Goal: Task Accomplishment & Management: Manage account settings

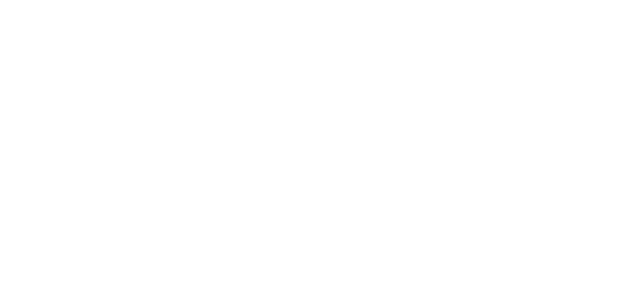
select select "*"
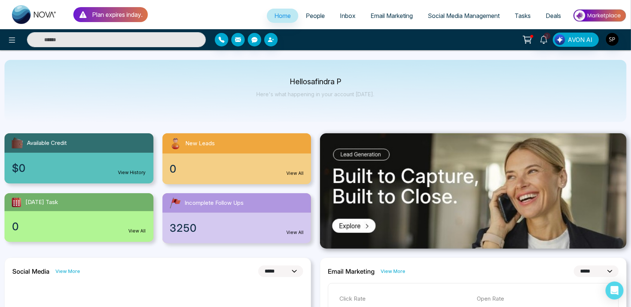
click at [101, 12] on p "Plan expires in day ." at bounding box center [117, 14] width 51 height 9
click at [17, 11] on img at bounding box center [34, 14] width 45 height 19
click at [300, 233] on link "View All" at bounding box center [294, 232] width 17 height 7
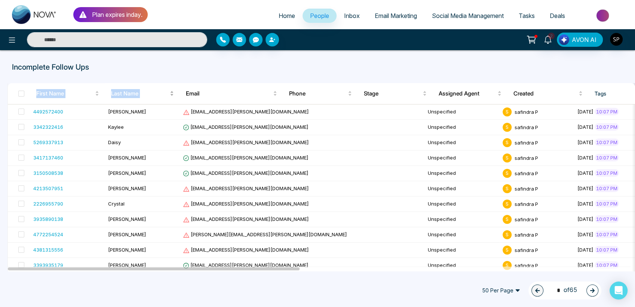
drag, startPoint x: 170, startPoint y: 59, endPoint x: 174, endPoint y: 89, distance: 30.9
click at [174, 89] on div "Incomplete Follow Ups First Name Last Name Email Phone Stage Assigned Agent Cre…" at bounding box center [317, 160] width 635 height 221
click at [211, 61] on div "Incomplete Follow Ups First Name Last Name Email Phone Stage Assigned Agent Cre…" at bounding box center [317, 160] width 635 height 221
click at [534, 40] on icon at bounding box center [532, 38] width 6 height 3
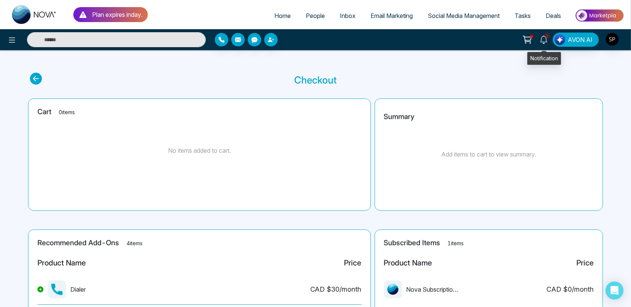
click at [545, 40] on icon at bounding box center [543, 40] width 8 height 8
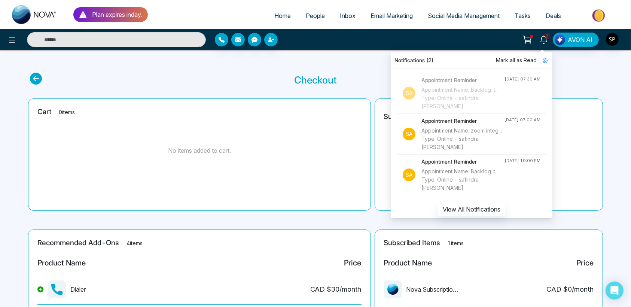
click at [461, 135] on div "Appointment Name: zoom integ... Type: Online - safindra [PERSON_NAME]" at bounding box center [462, 138] width 83 height 25
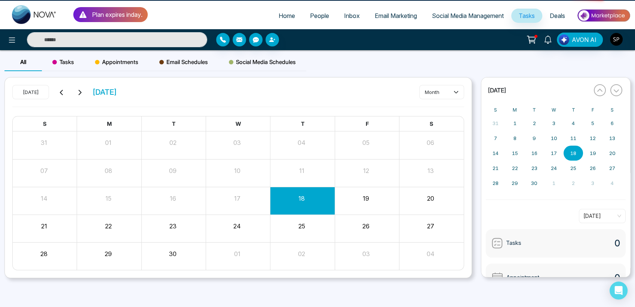
click at [444, 177] on div "13" at bounding box center [431, 173] width 64 height 18
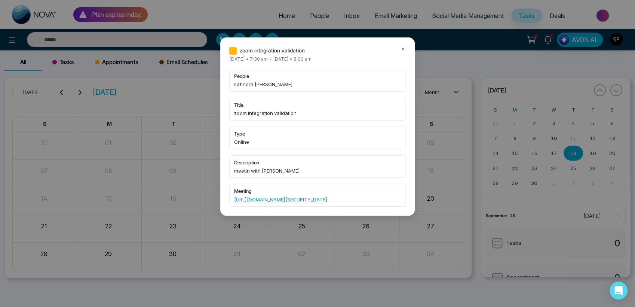
click at [401, 47] on icon at bounding box center [403, 48] width 5 height 5
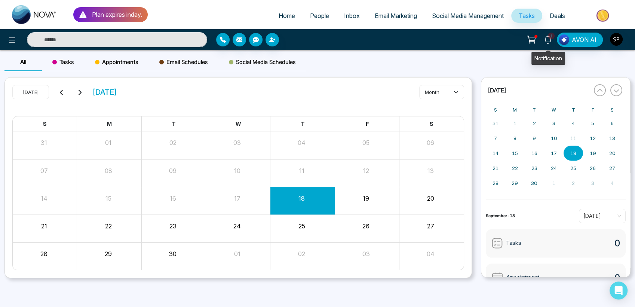
click at [548, 42] on icon at bounding box center [548, 40] width 8 height 8
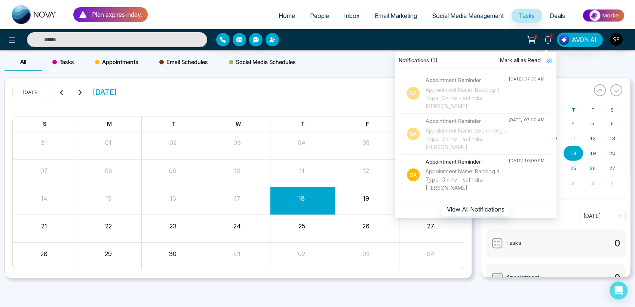
click at [471, 161] on h4 "Appointment Reminder" at bounding box center [467, 162] width 83 height 8
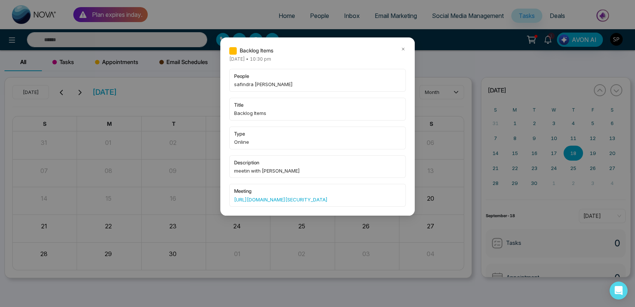
click at [404, 47] on icon at bounding box center [403, 48] width 5 height 5
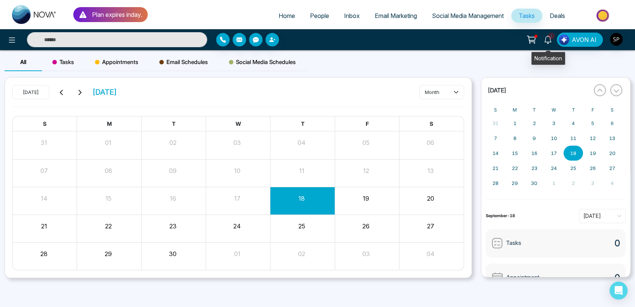
click at [551, 34] on span "1" at bounding box center [551, 36] width 7 height 7
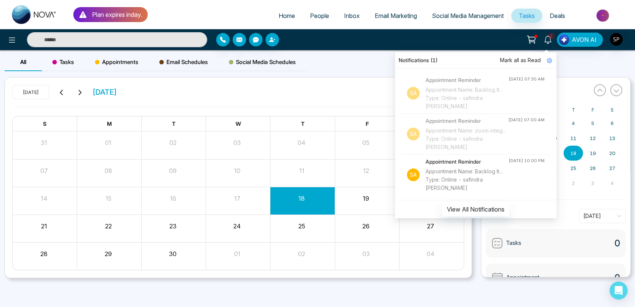
click at [481, 89] on div "Appointment Name: Backlog It... Type: Online - safindra [PERSON_NAME]" at bounding box center [467, 98] width 83 height 25
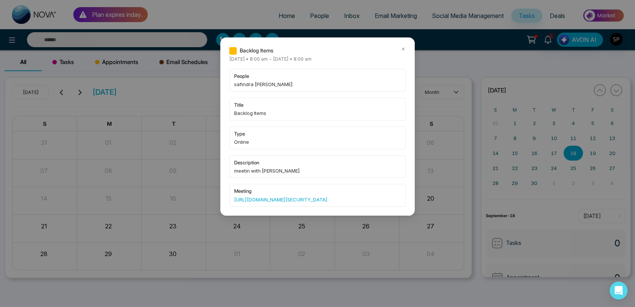
click at [404, 51] on icon at bounding box center [403, 48] width 5 height 5
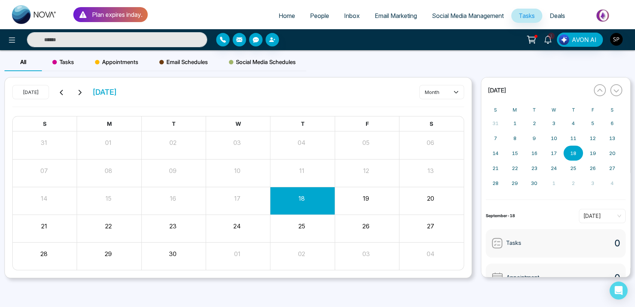
click at [471, 68] on div "All Tasks Appointments Email Schedules Social Media Schedules" at bounding box center [317, 65] width 635 height 24
click at [21, 13] on img at bounding box center [34, 14] width 45 height 19
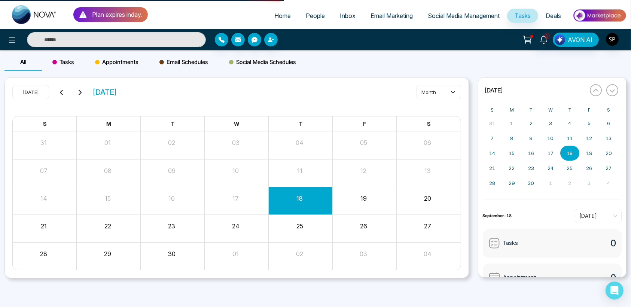
select select "*"
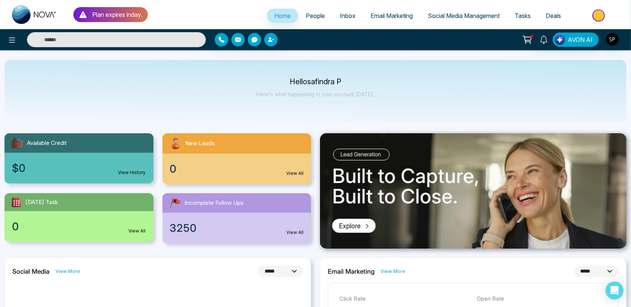
click at [72, 41] on input "text" at bounding box center [116, 39] width 179 height 15
click at [295, 229] on div "3250 View All" at bounding box center [236, 228] width 149 height 31
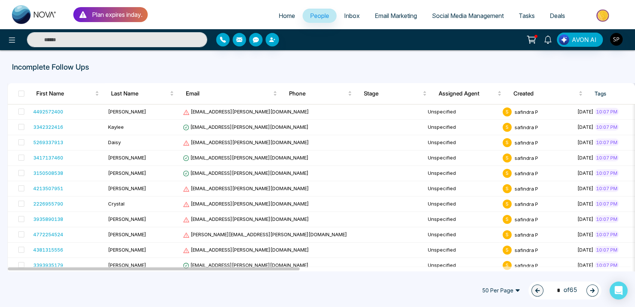
click at [21, 10] on img at bounding box center [34, 14] width 45 height 19
select select "*"
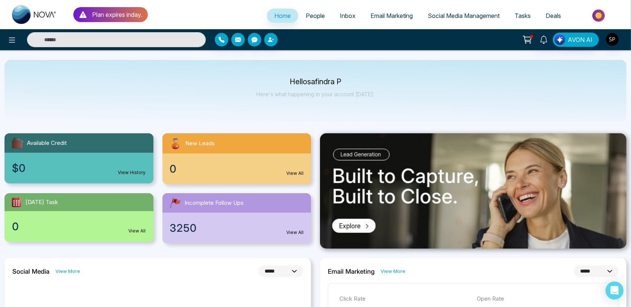
click at [285, 232] on div "3250 View All" at bounding box center [236, 228] width 149 height 31
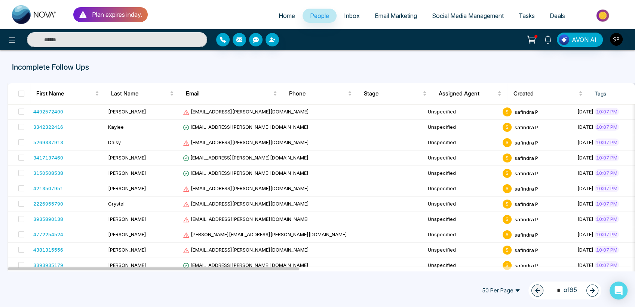
click at [344, 13] on span "Inbox" at bounding box center [352, 15] width 16 height 7
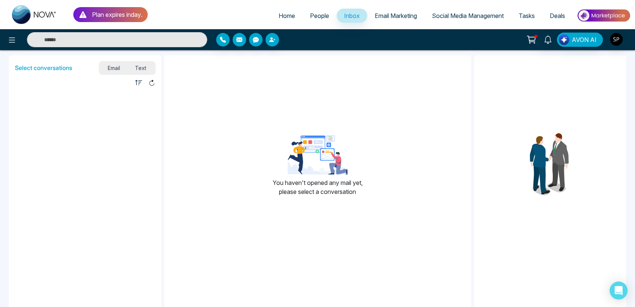
click at [314, 18] on span "People" at bounding box center [319, 15] width 19 height 7
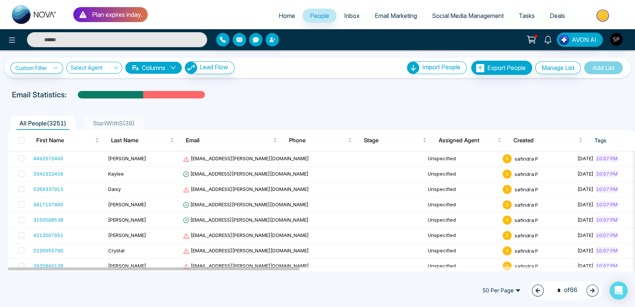
click at [100, 121] on span "StartWithS ( 38 )" at bounding box center [114, 122] width 48 height 7
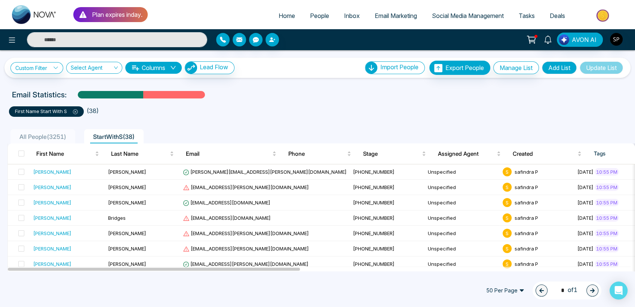
click at [59, 133] on span "All People ( 3251 )" at bounding box center [42, 136] width 53 height 7
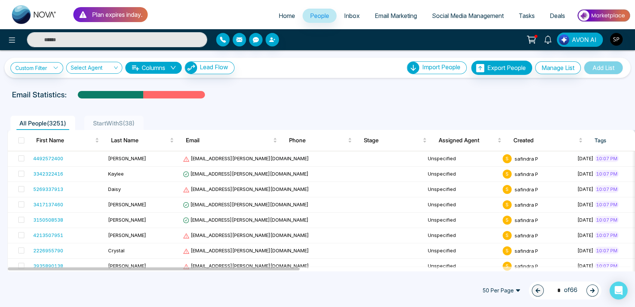
click at [111, 120] on span "StartWithS ( 38 )" at bounding box center [114, 122] width 48 height 7
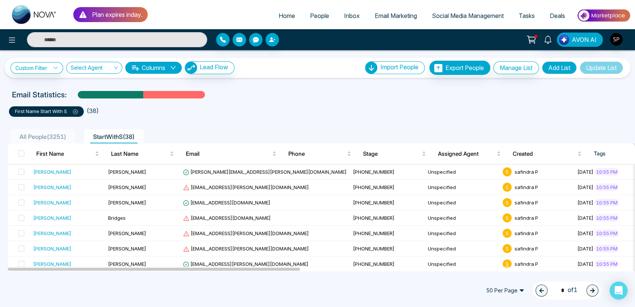
click at [59, 136] on span "All People ( 3251 )" at bounding box center [42, 136] width 53 height 7
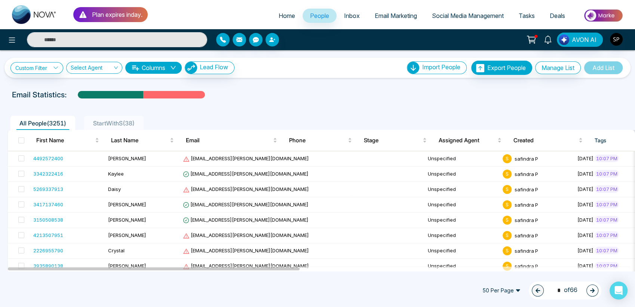
click at [103, 120] on span "StartWithS ( 38 )" at bounding box center [114, 122] width 48 height 7
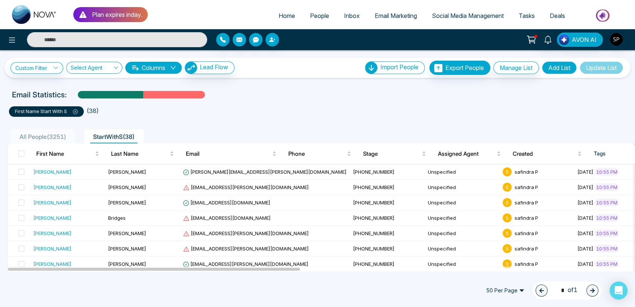
click at [56, 134] on span "All People ( 3251 )" at bounding box center [42, 136] width 53 height 7
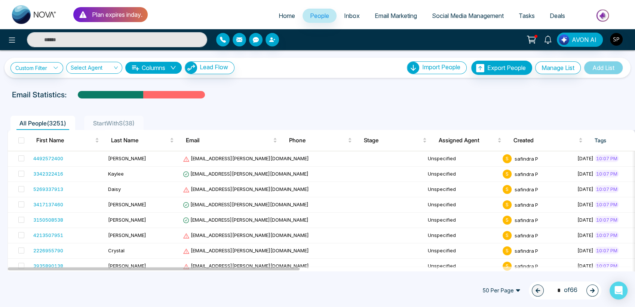
click at [106, 124] on span "StartWithS ( 38 )" at bounding box center [114, 122] width 48 height 7
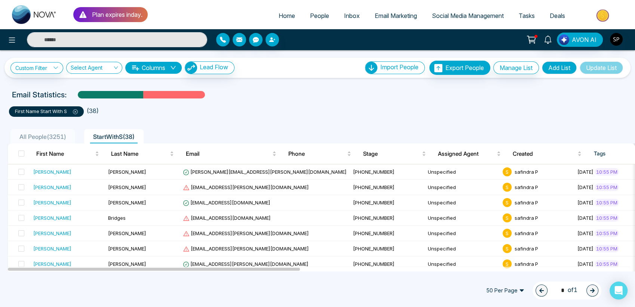
click at [75, 112] on icon at bounding box center [75, 111] width 5 height 5
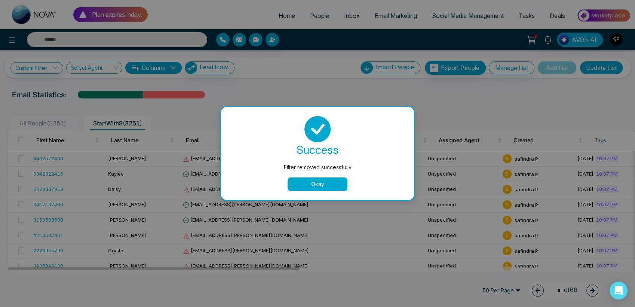
click at [304, 186] on button "Okay" at bounding box center [318, 183] width 60 height 13
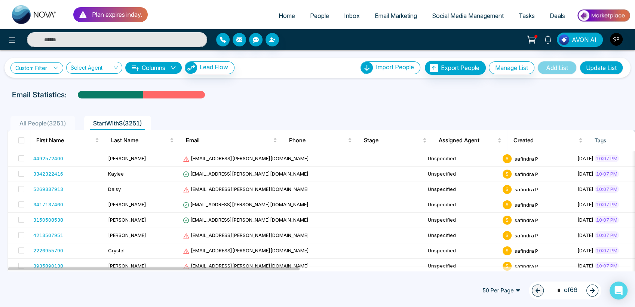
click at [56, 66] on icon at bounding box center [55, 67] width 5 height 5
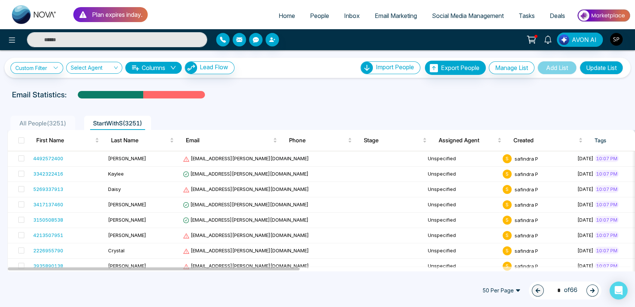
click at [26, 122] on span "All People ( 3251 )" at bounding box center [42, 122] width 53 height 7
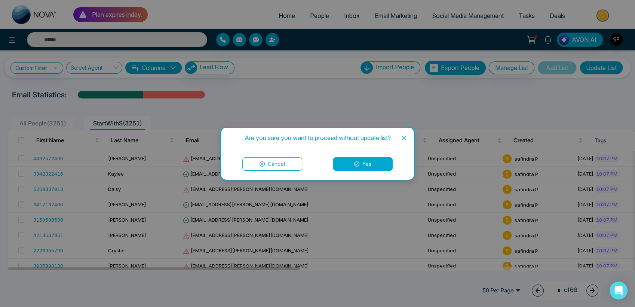
click at [367, 158] on button "Yes" at bounding box center [363, 163] width 60 height 13
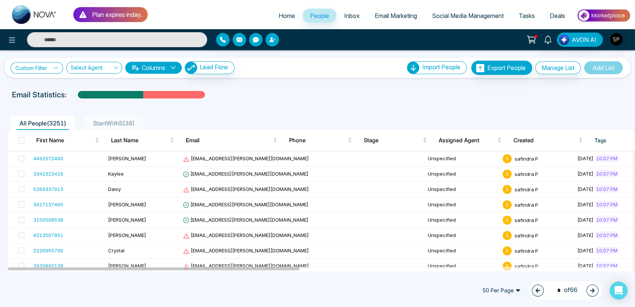
click at [58, 66] on icon at bounding box center [55, 67] width 5 height 5
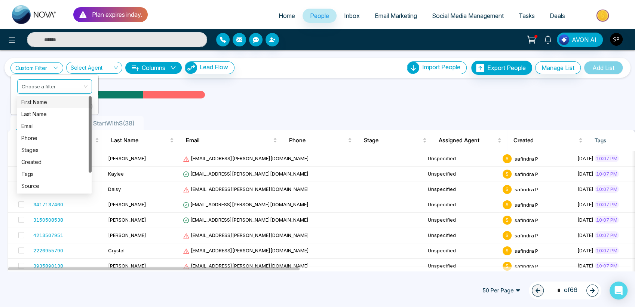
click at [85, 86] on div "Choose a filter" at bounding box center [54, 86] width 75 height 14
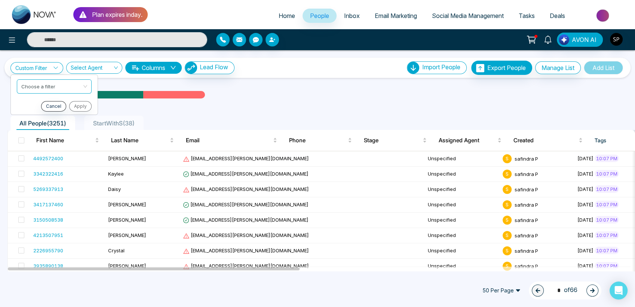
click at [115, 101] on div at bounding box center [317, 101] width 626 height 3
click at [41, 64] on link "Custom Filter" at bounding box center [36, 68] width 53 height 12
click at [78, 90] on input "search" at bounding box center [52, 84] width 61 height 11
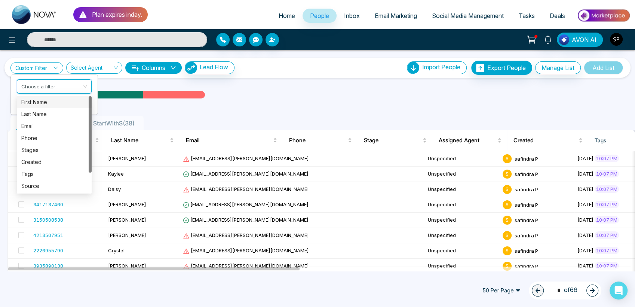
click at [51, 68] on link "Custom Filter" at bounding box center [36, 68] width 53 height 12
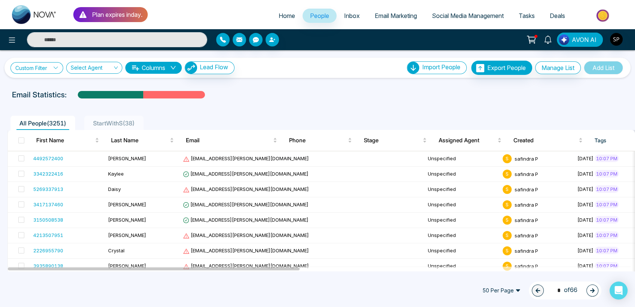
click at [51, 68] on link "Custom Filter" at bounding box center [36, 68] width 53 height 12
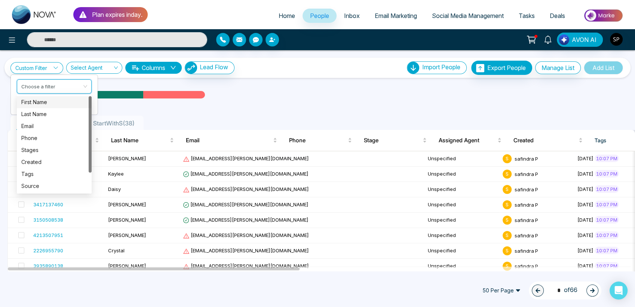
drag, startPoint x: 56, startPoint y: 87, endPoint x: 51, endPoint y: 100, distance: 13.1
click at [51, 100] on div "Custom Filter Choose a filter Cancel Apply Select Agent Columns Lead Flow Impor…" at bounding box center [317, 160] width 635 height 221
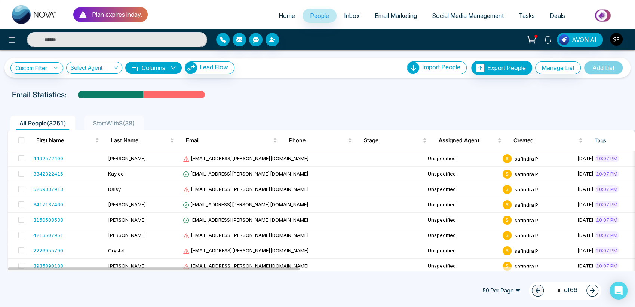
click at [51, 100] on p "Email Statistics:" at bounding box center [39, 94] width 55 height 11
click at [56, 64] on link "Custom Filter" at bounding box center [36, 68] width 53 height 12
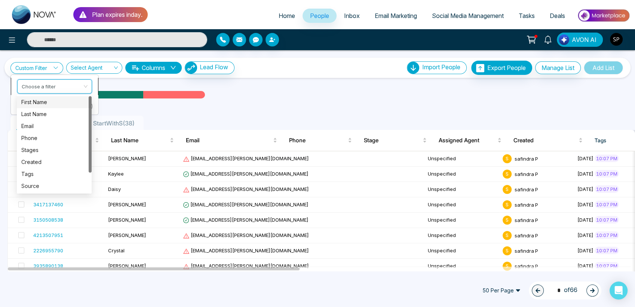
click at [57, 85] on input "search" at bounding box center [52, 84] width 61 height 11
click at [43, 101] on div "First Name" at bounding box center [54, 102] width 66 height 8
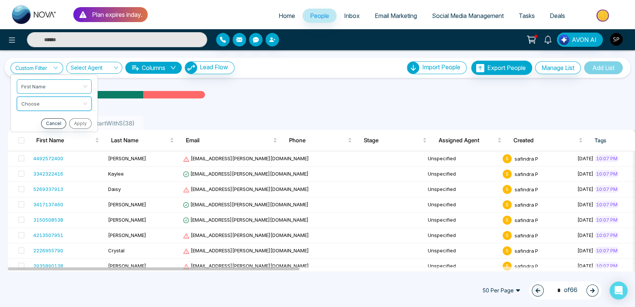
click at [43, 101] on input "search" at bounding box center [51, 102] width 61 height 11
click at [38, 120] on div "Start with" at bounding box center [54, 119] width 66 height 8
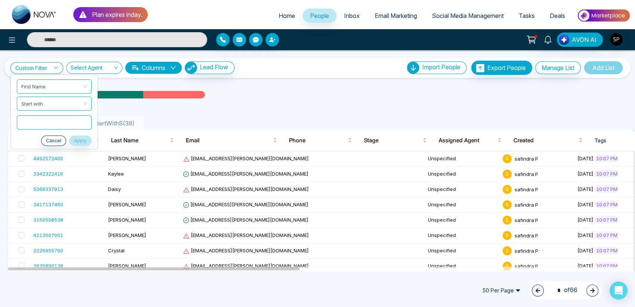
click at [38, 120] on input "text" at bounding box center [54, 122] width 75 height 14
type input "*"
click at [84, 142] on button "Apply" at bounding box center [80, 140] width 22 height 10
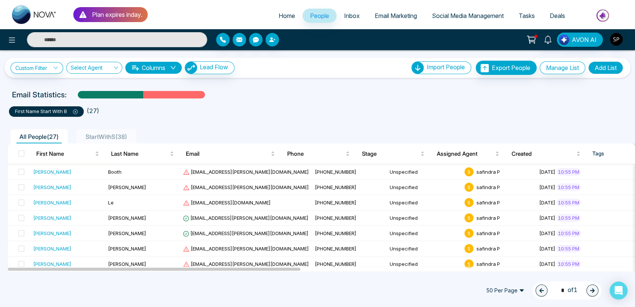
click at [75, 109] on icon at bounding box center [75, 111] width 5 height 5
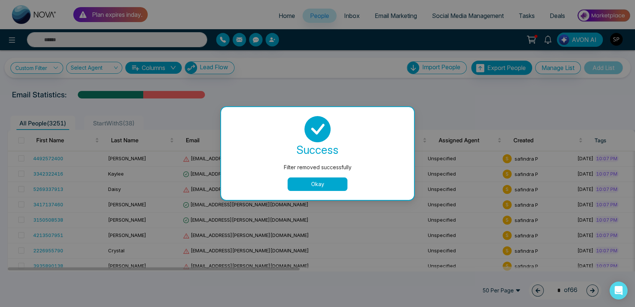
click at [320, 185] on button "Okay" at bounding box center [318, 183] width 60 height 13
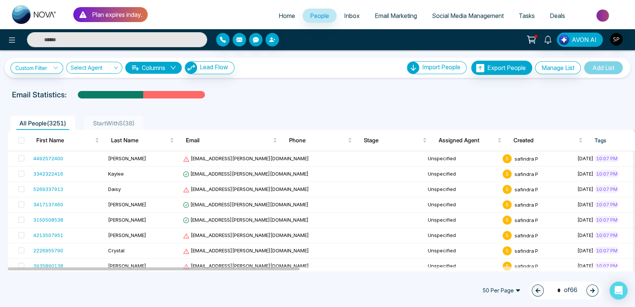
click at [129, 122] on span "StartWithS ( 38 )" at bounding box center [114, 122] width 48 height 7
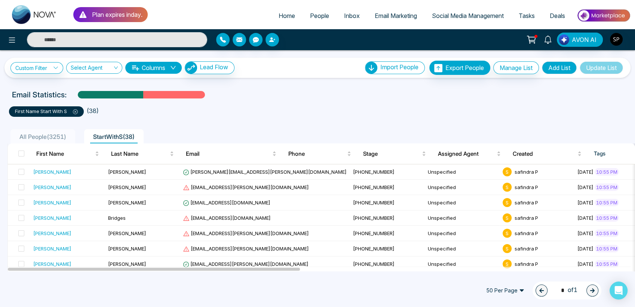
click at [59, 134] on span "All People ( 3251 )" at bounding box center [42, 136] width 53 height 7
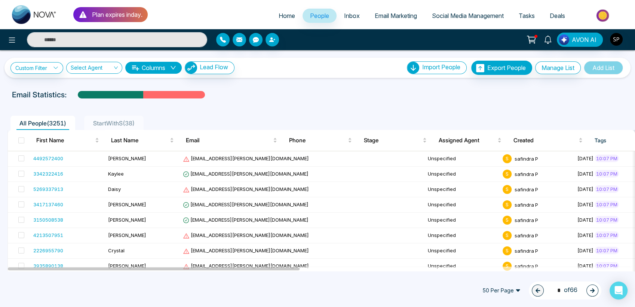
click at [114, 120] on span "StartWithS ( 38 )" at bounding box center [114, 122] width 48 height 7
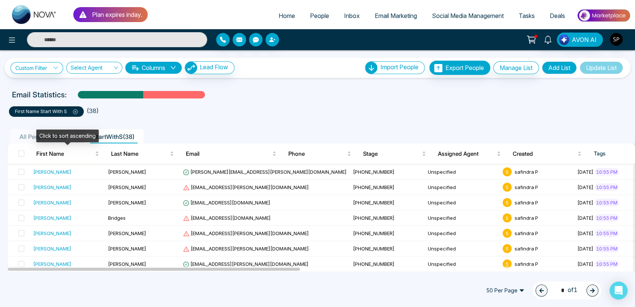
click at [59, 140] on div "Click to sort ascending" at bounding box center [67, 135] width 62 height 13
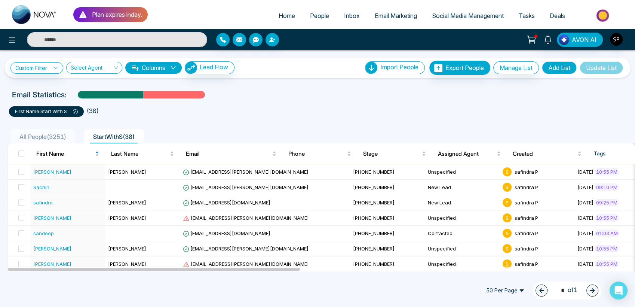
click at [25, 135] on span "All People ( 3251 )" at bounding box center [42, 136] width 53 height 7
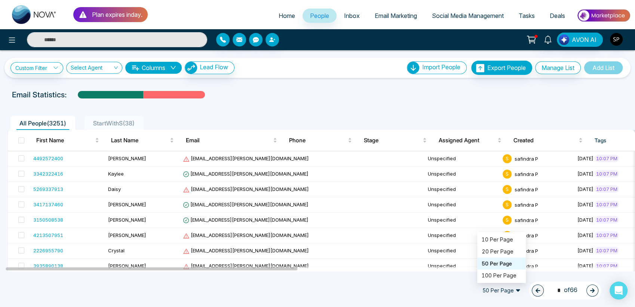
click at [515, 290] on span "50 Per Page" at bounding box center [501, 290] width 49 height 12
click at [499, 276] on div "100 Per Page" at bounding box center [502, 275] width 40 height 8
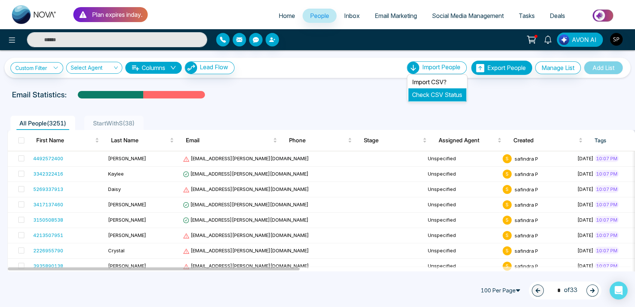
click at [422, 92] on link "Check CSV Status" at bounding box center [437, 94] width 50 height 7
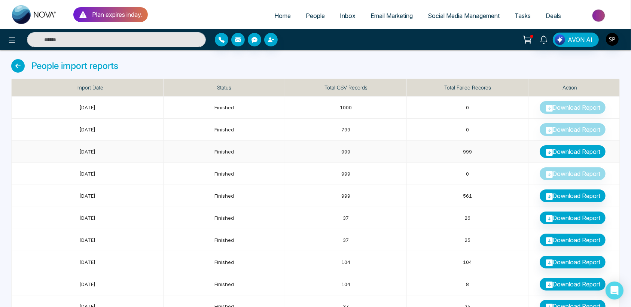
click at [576, 153] on link "Download Report" at bounding box center [572, 151] width 66 height 13
click at [563, 192] on link "Download Report" at bounding box center [572, 195] width 66 height 13
